Goal: Find specific page/section: Find specific page/section

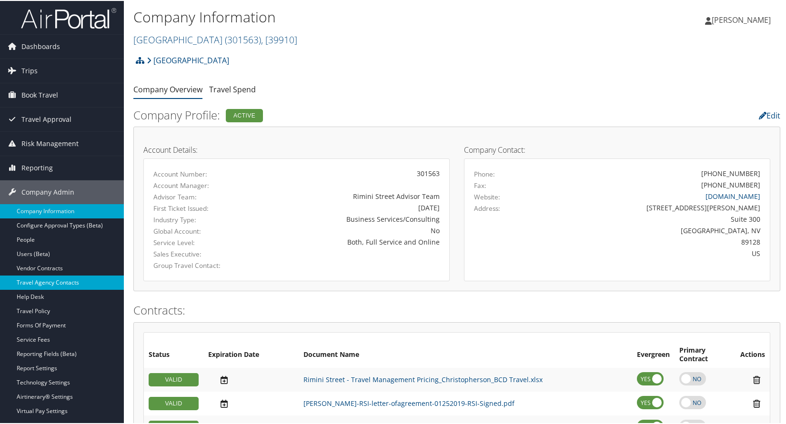
scroll to position [48, 0]
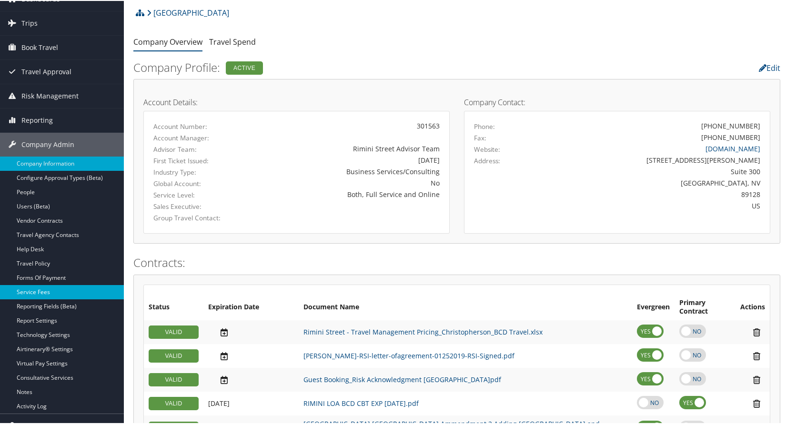
click at [30, 288] on link "Service Fees" at bounding box center [62, 291] width 124 height 14
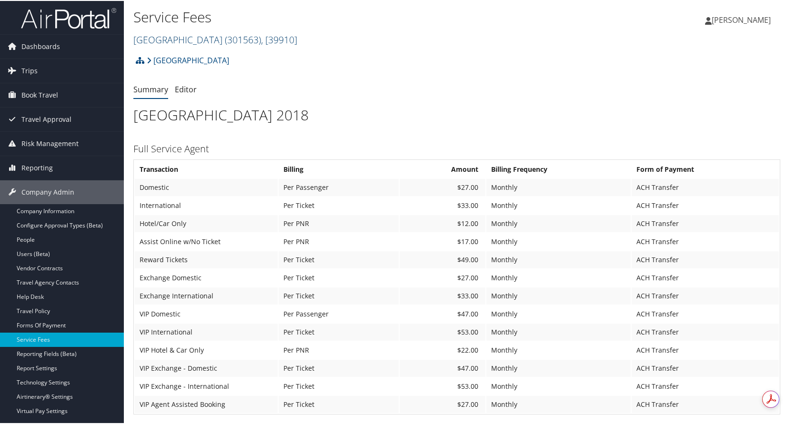
click at [261, 37] on span ", [ 39910 ]" at bounding box center [279, 38] width 36 height 13
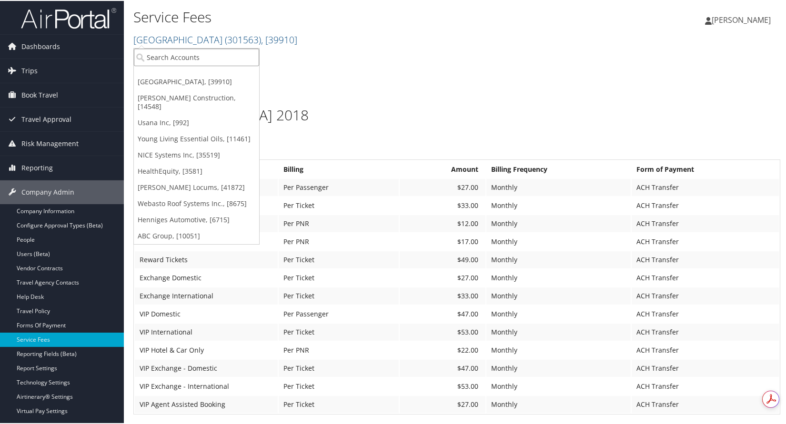
click at [204, 53] on input "search" at bounding box center [196, 57] width 125 height 18
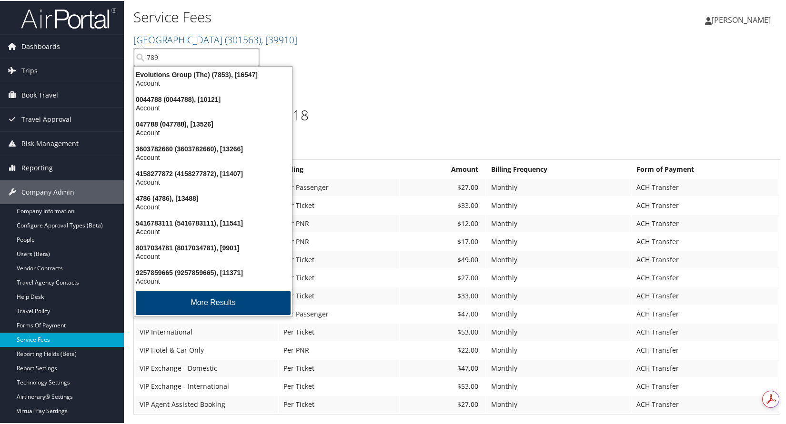
type input "7896"
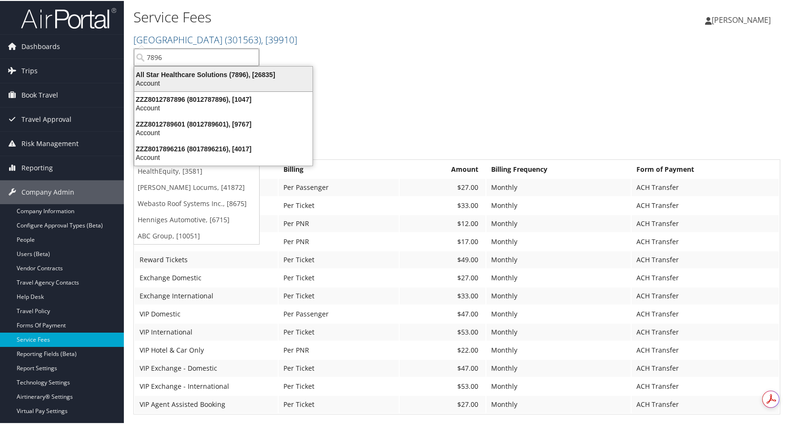
click at [186, 77] on div "All Star Healthcare Solutions (7896), [26835]" at bounding box center [224, 74] width 190 height 9
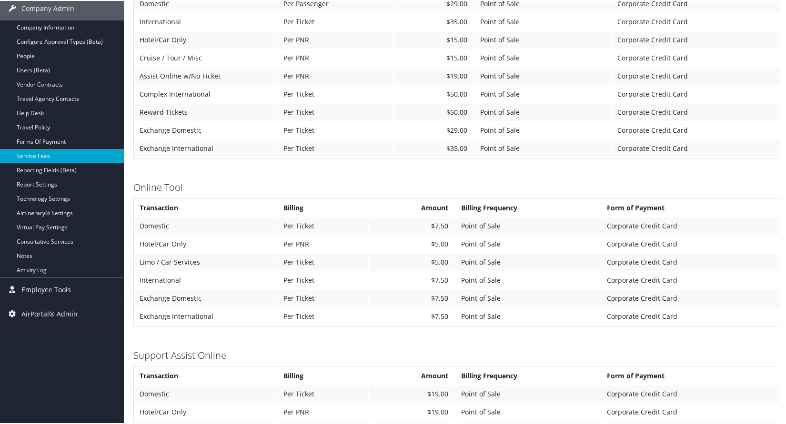
scroll to position [238, 0]
